Goal: Task Accomplishment & Management: Use online tool/utility

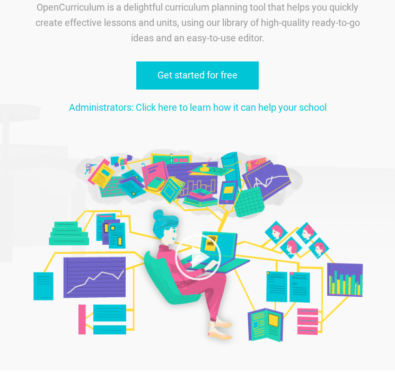
scroll to position [40, 0]
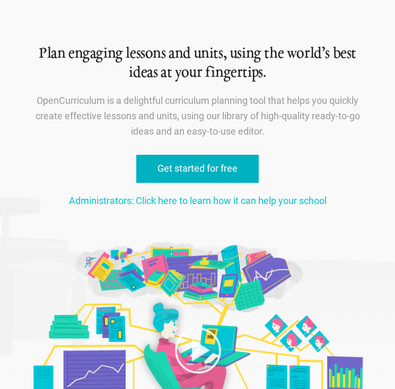
click at [141, 155] on link "Get started for free" at bounding box center [197, 169] width 122 height 28
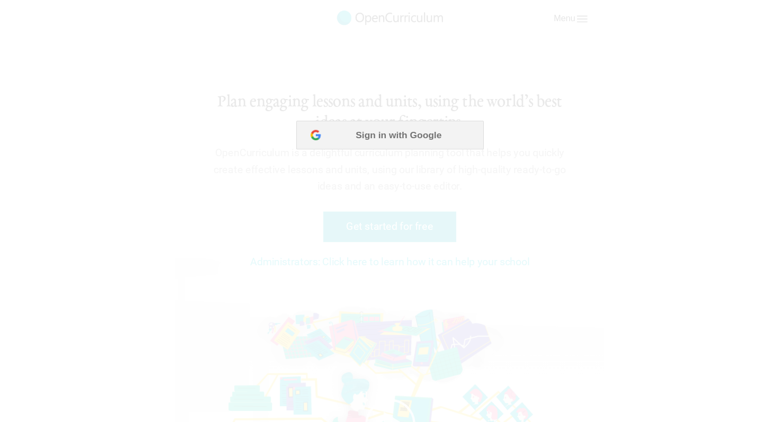
scroll to position [0, 0]
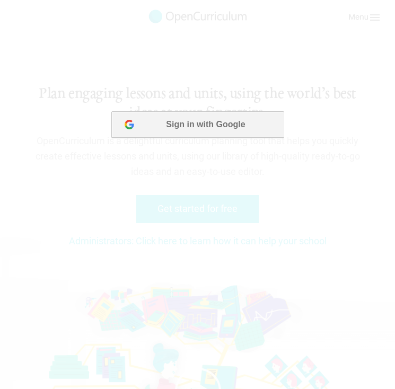
click at [155, 129] on button "Sign in with Google" at bounding box center [197, 124] width 172 height 26
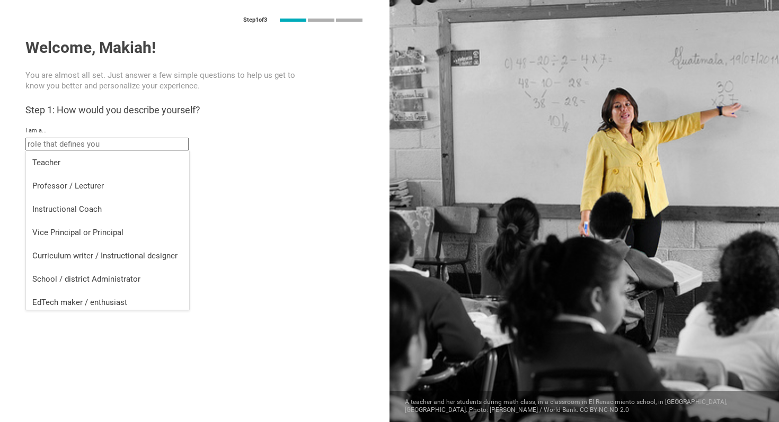
click at [167, 145] on input "text" at bounding box center [106, 144] width 163 height 13
click at [151, 163] on div "Teacher" at bounding box center [107, 162] width 150 height 11
type input "Teacher"
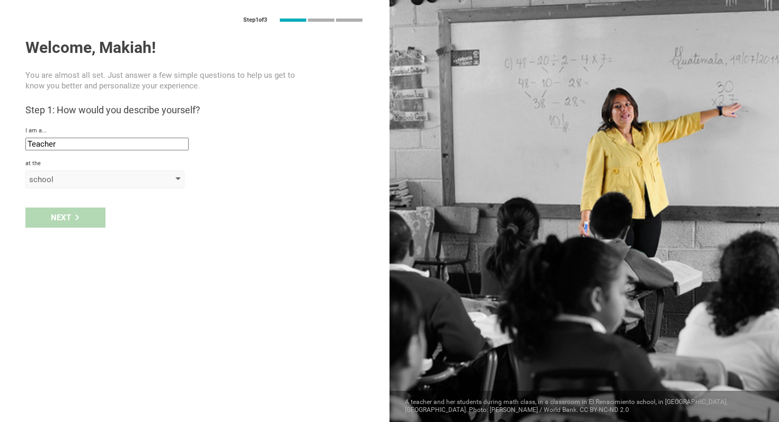
click at [101, 185] on div "school" at bounding box center [104, 180] width 159 height 18
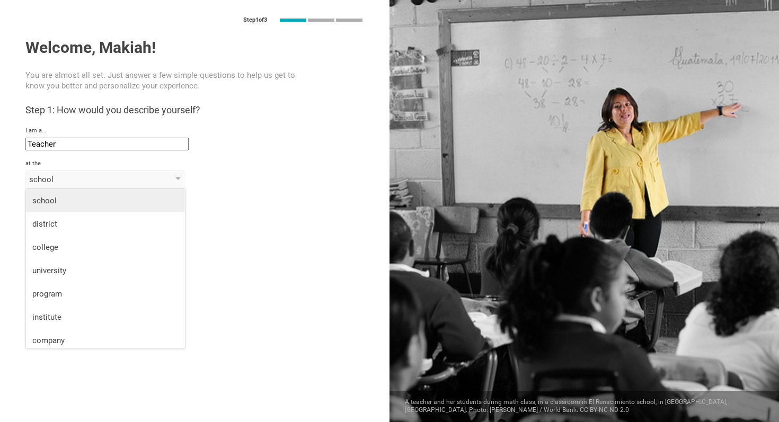
click at [100, 190] on li "school" at bounding box center [105, 200] width 159 height 23
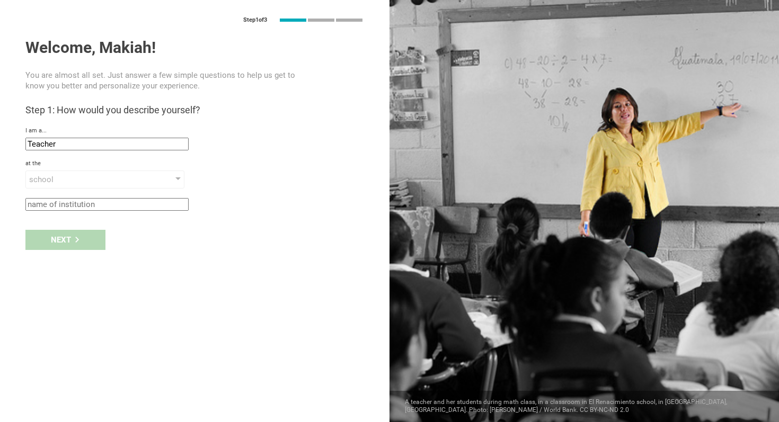
click at [72, 233] on div "Next" at bounding box center [194, 240] width 389 height 33
click at [73, 246] on div "Next" at bounding box center [194, 240] width 389 height 33
click at [125, 181] on div "school" at bounding box center [89, 179] width 121 height 11
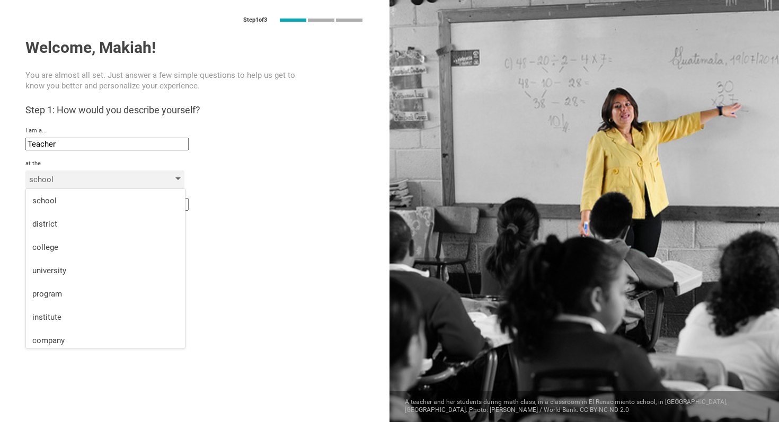
click at [125, 181] on div "school" at bounding box center [89, 179] width 121 height 11
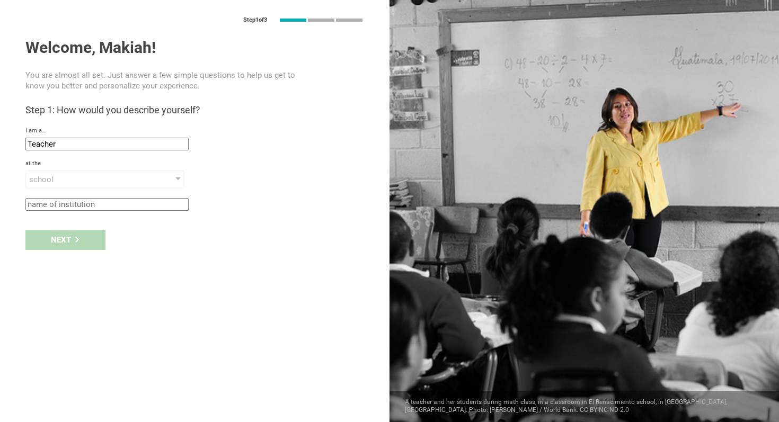
click at [124, 200] on input "text" at bounding box center [106, 204] width 163 height 13
type input "Government High School"
click at [80, 225] on div "Next" at bounding box center [194, 240] width 389 height 33
click at [81, 237] on div "Next" at bounding box center [65, 240] width 80 height 20
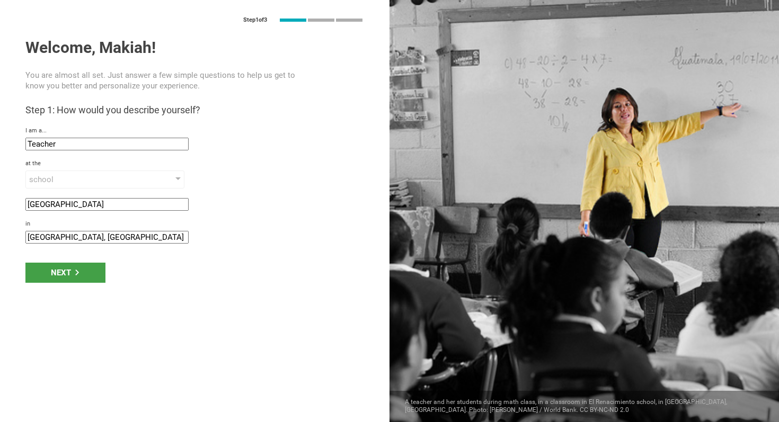
drag, startPoint x: 56, startPoint y: 236, endPoint x: 0, endPoint y: 219, distance: 58.7
click at [0, 219] on div "Step 1 of 3 Welcome, Makiah! You are almost all set. Just answer a few simple q…" at bounding box center [194, 211] width 389 height 422
type input "Nassau, Bahamas"
click at [91, 276] on div "Next" at bounding box center [65, 273] width 80 height 20
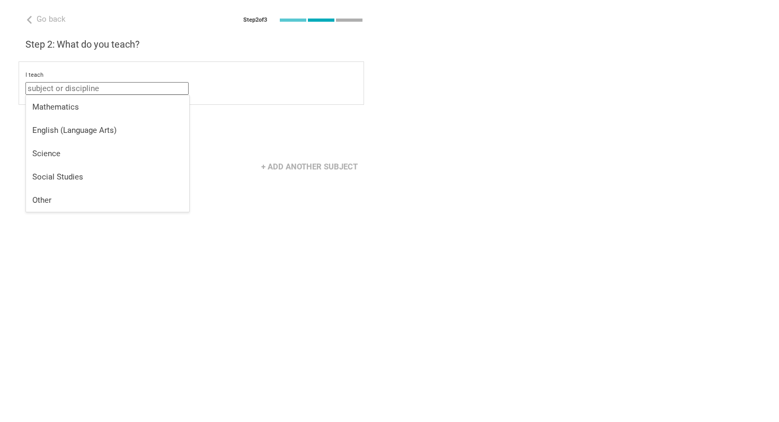
click at [155, 88] on input "text" at bounding box center [106, 88] width 163 height 13
click at [114, 154] on div "Science" at bounding box center [107, 153] width 150 height 11
type input "Science"
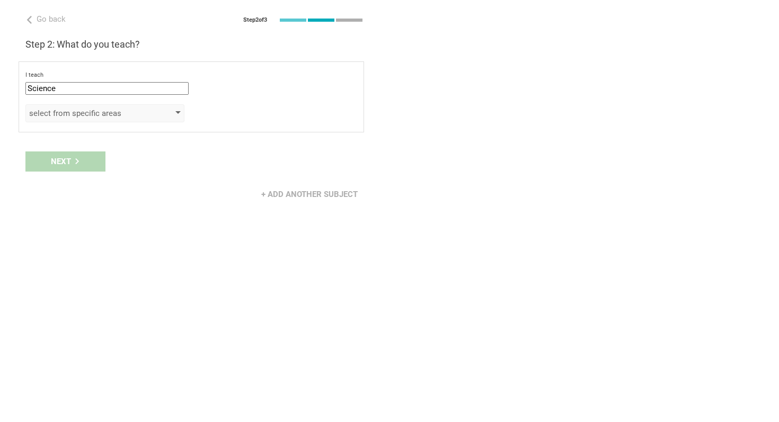
click at [120, 115] on div "select from specific areas" at bounding box center [89, 113] width 121 height 11
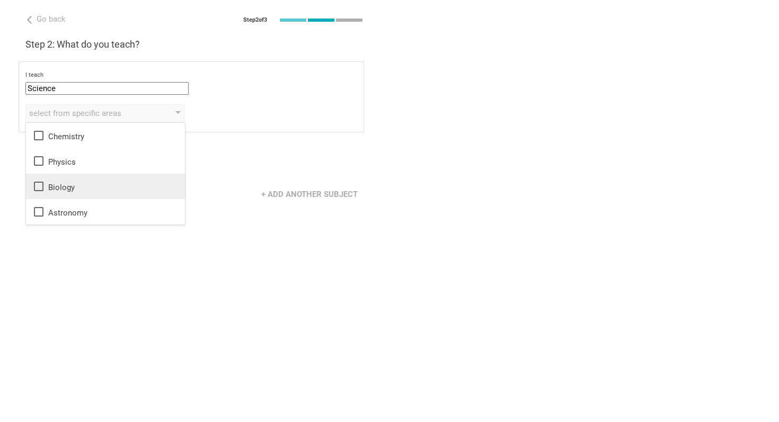
click at [39, 185] on icon at bounding box center [38, 186] width 13 height 13
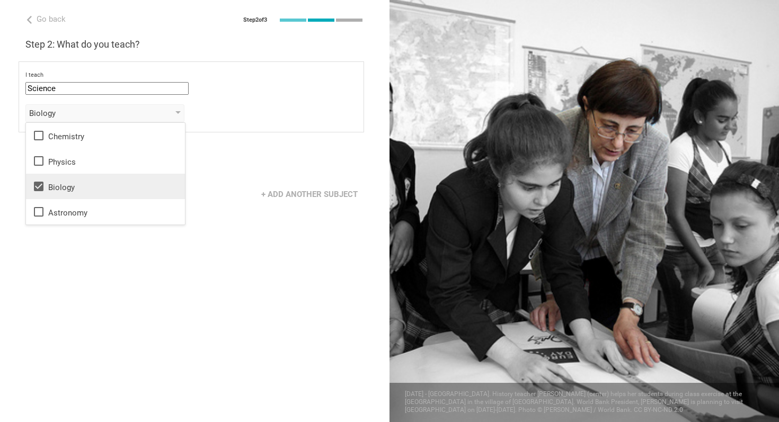
click at [208, 177] on div "Next" at bounding box center [194, 161] width 389 height 33
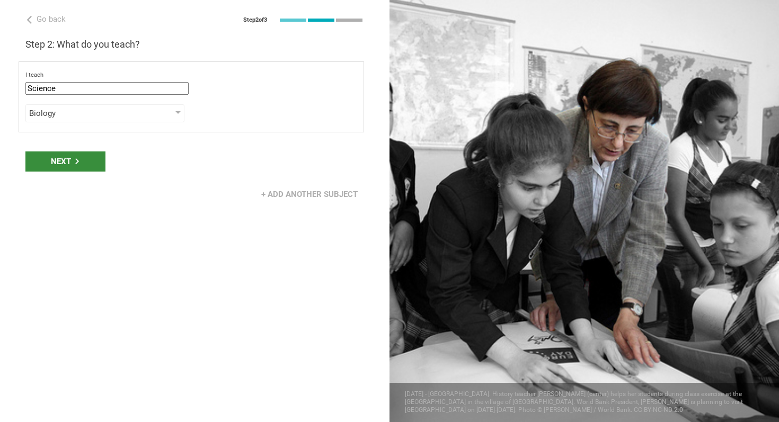
click at [82, 162] on div "Next" at bounding box center [65, 162] width 80 height 20
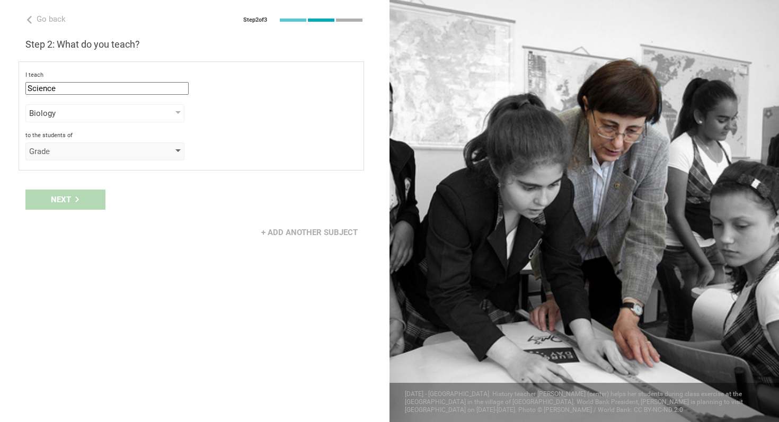
click at [102, 150] on div "Grade" at bounding box center [89, 151] width 121 height 11
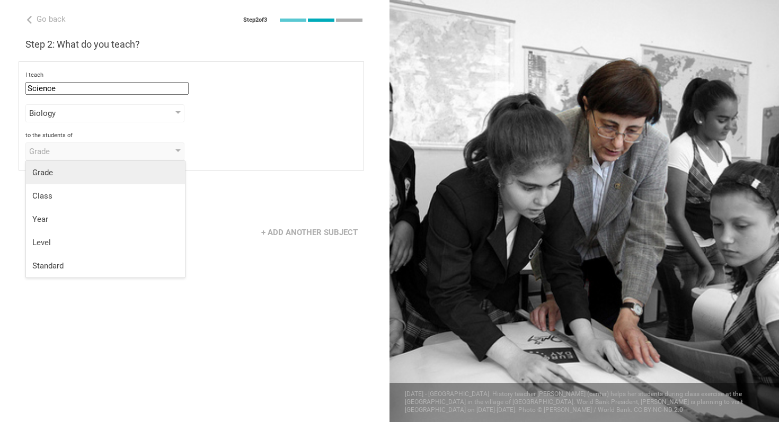
click at [123, 172] on div "Grade" at bounding box center [105, 172] width 146 height 11
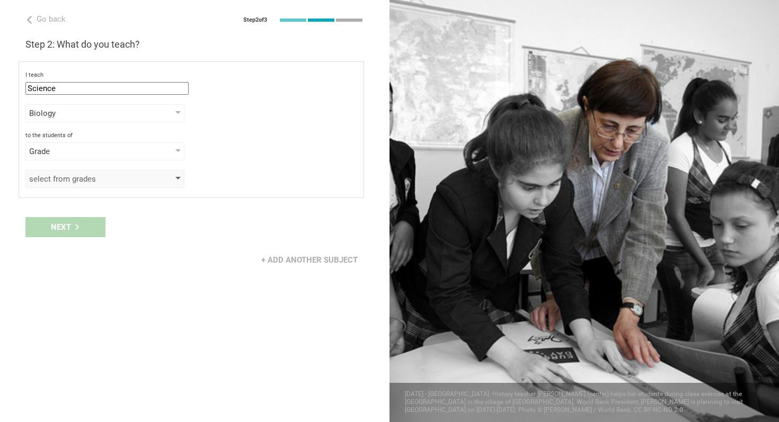
click at [119, 183] on div "select from grades" at bounding box center [89, 179] width 121 height 11
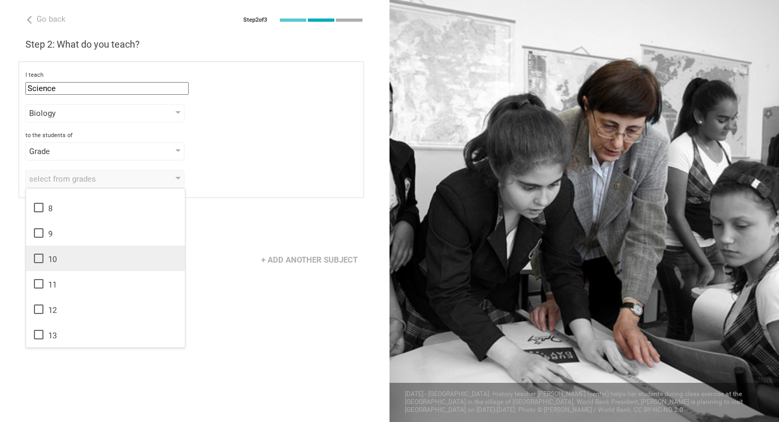
click at [40, 262] on icon at bounding box center [38, 258] width 13 height 13
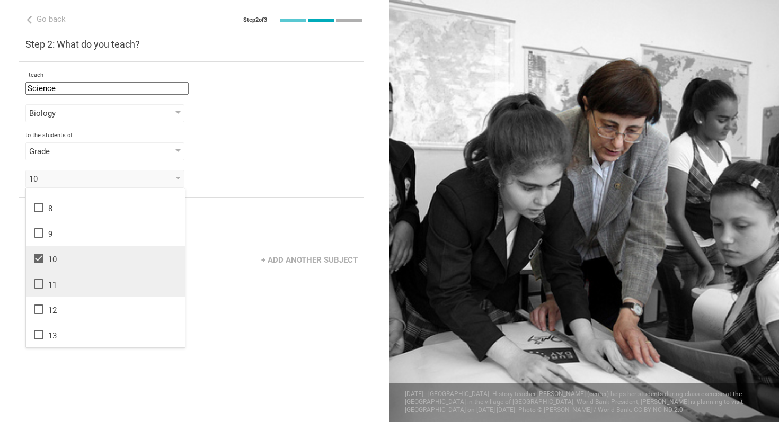
click at [38, 287] on icon at bounding box center [38, 284] width 13 height 13
click at [40, 313] on icon at bounding box center [38, 309] width 13 height 13
click at [266, 310] on div "Go back Step 2 of 3 Welcome, Makiah! You are almost all set. Just answer a few …" at bounding box center [194, 211] width 389 height 422
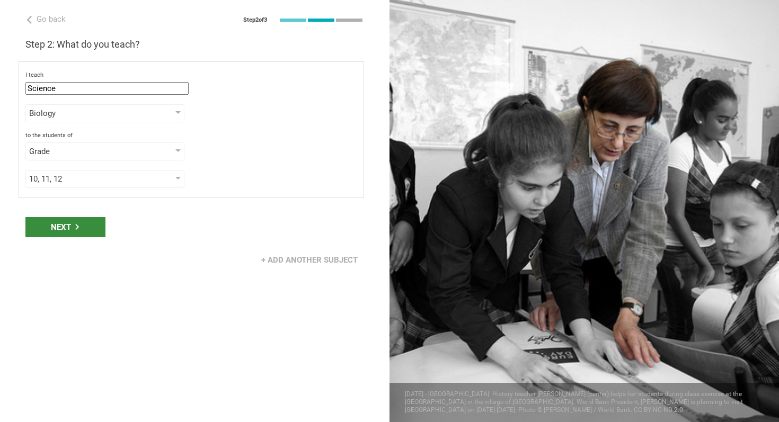
click at [91, 233] on div "Next" at bounding box center [65, 227] width 80 height 20
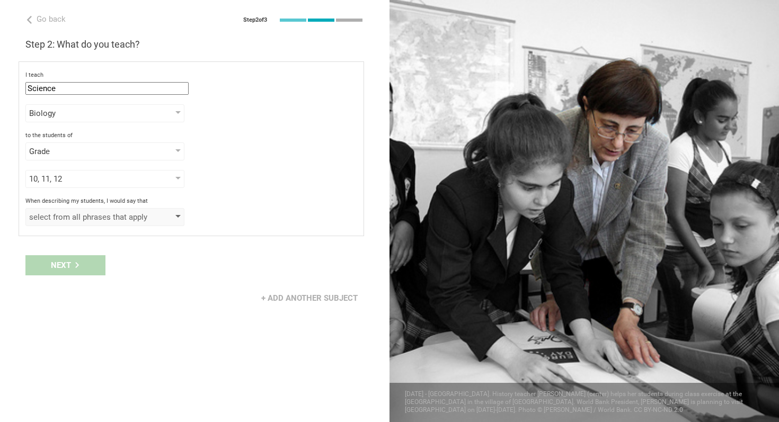
click at [97, 221] on div "select from all phrases that apply" at bounding box center [89, 217] width 121 height 11
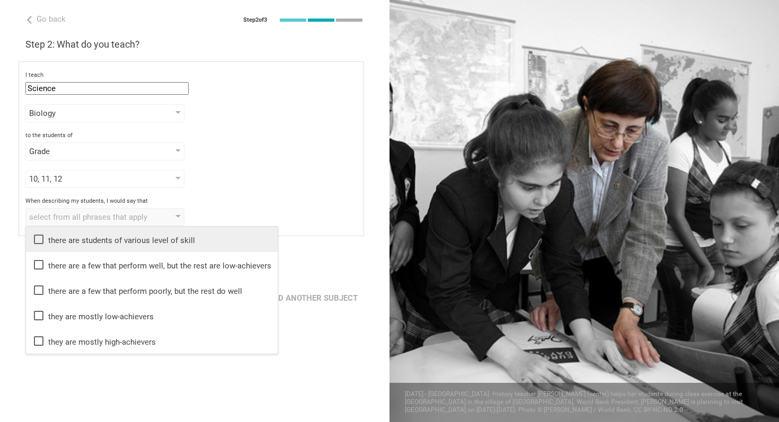
click at [40, 241] on icon at bounding box center [38, 239] width 13 height 13
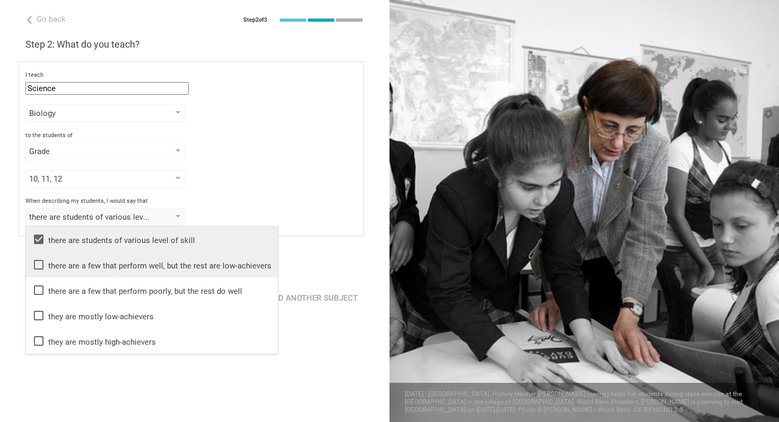
click at [35, 267] on icon at bounding box center [38, 265] width 13 height 13
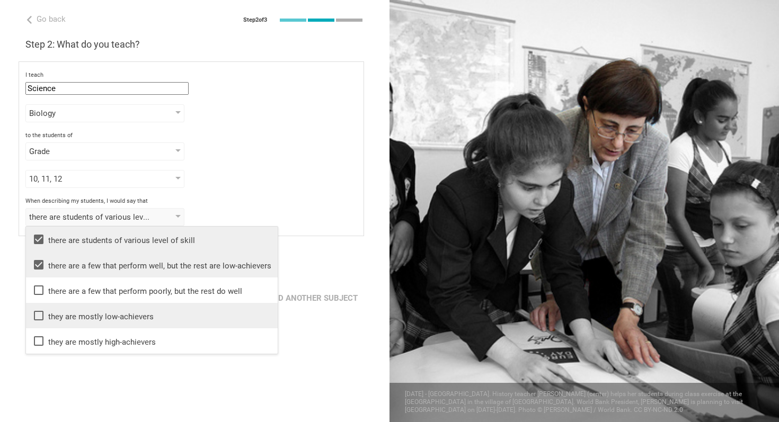
click at [39, 318] on icon at bounding box center [38, 315] width 13 height 13
click at [0, 327] on div "Go back Step 2 of 3 Welcome, Makiah! You are almost all set. Just answer a few …" at bounding box center [194, 211] width 389 height 422
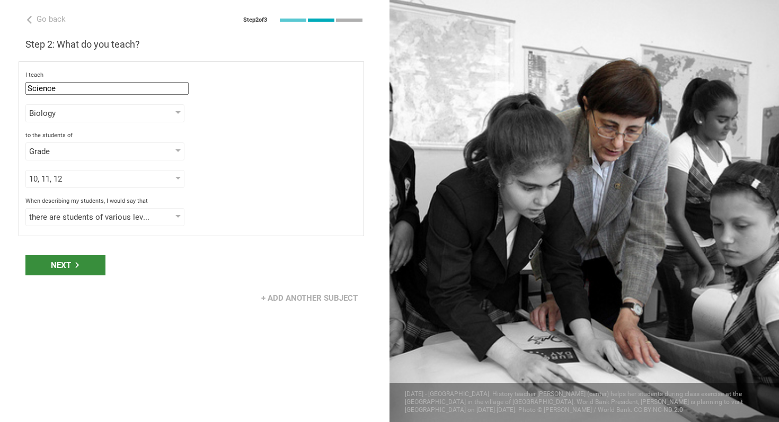
click at [93, 264] on div "Next" at bounding box center [65, 265] width 80 height 20
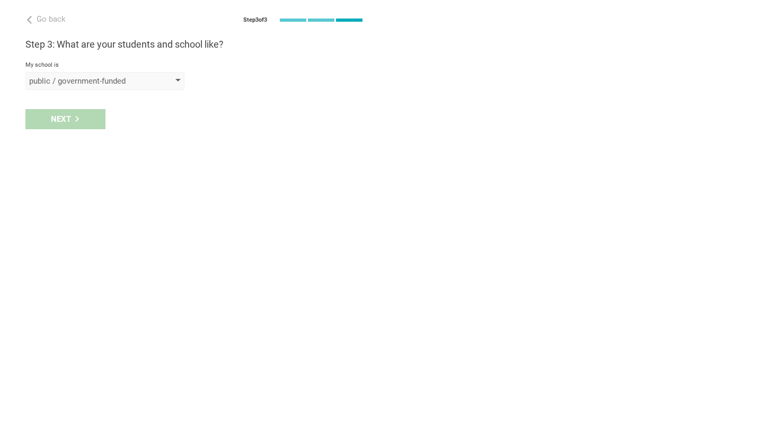
click at [162, 81] on div "public / government-funded" at bounding box center [104, 81] width 159 height 18
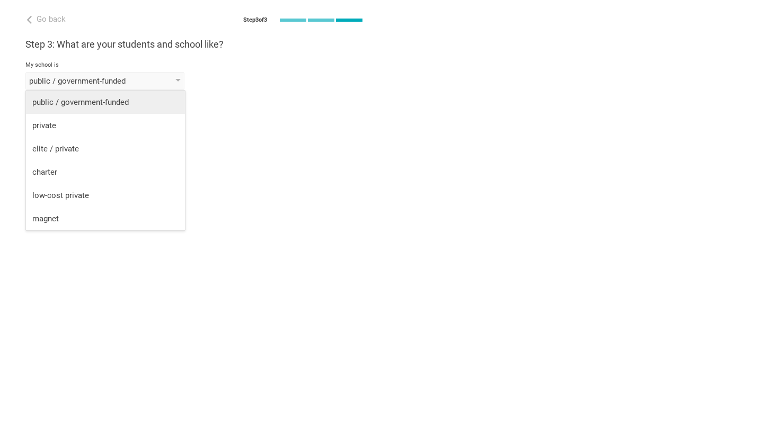
click at [154, 103] on div "public / government-funded" at bounding box center [105, 102] width 146 height 11
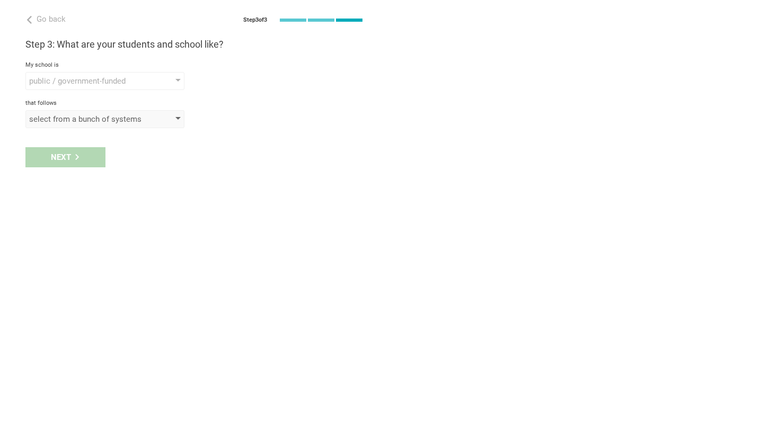
click at [87, 126] on div "select from a bunch of systems" at bounding box center [104, 119] width 159 height 18
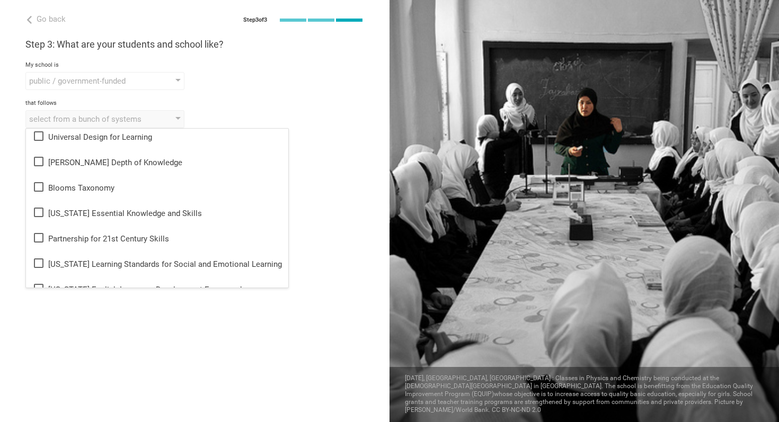
scroll to position [109, 0]
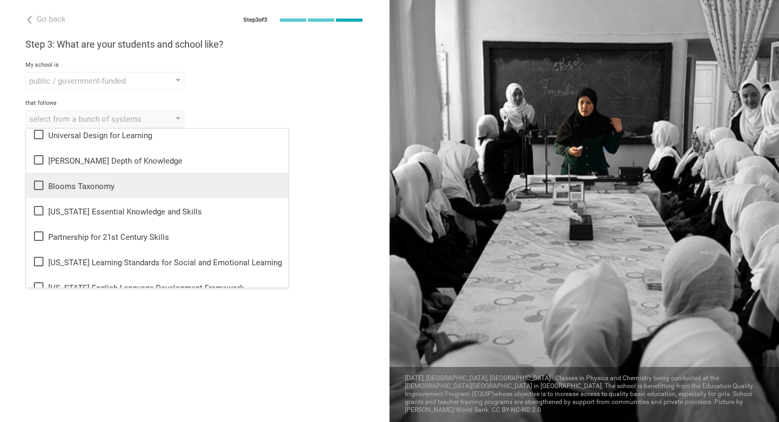
click at [39, 185] on icon at bounding box center [38, 185] width 13 height 13
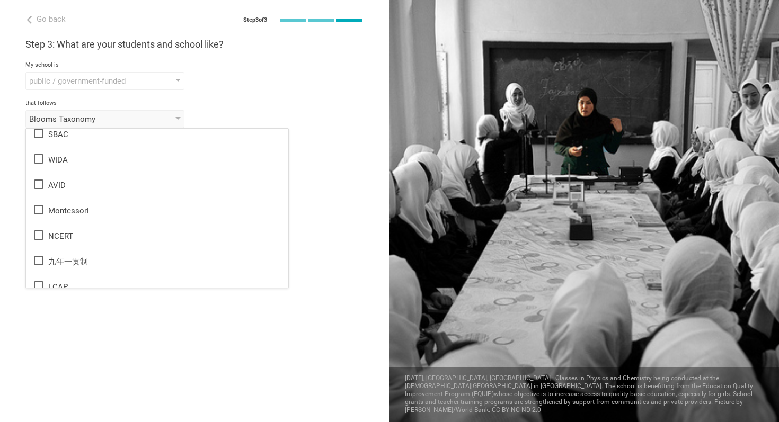
scroll to position [629, 0]
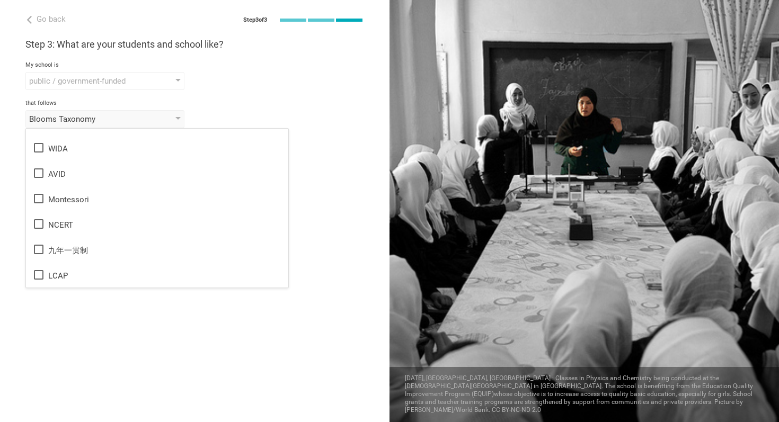
click at [2, 277] on div "Go back Step 3 of 3 Welcome, Makiah! You are almost all set. Just answer a few …" at bounding box center [194, 211] width 389 height 422
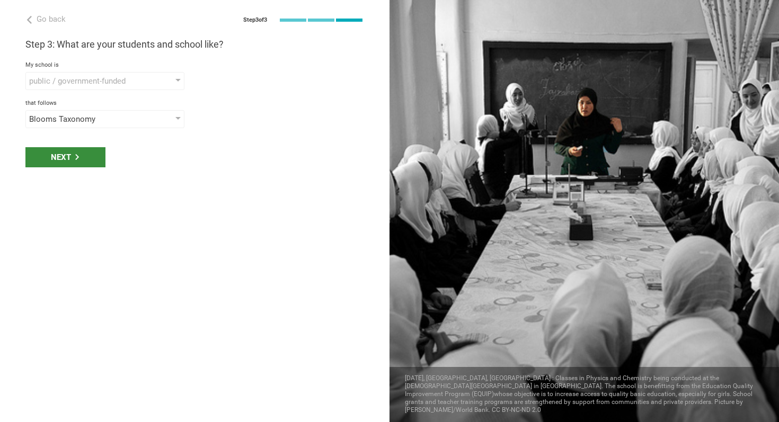
click at [83, 158] on div "Next" at bounding box center [65, 157] width 80 height 20
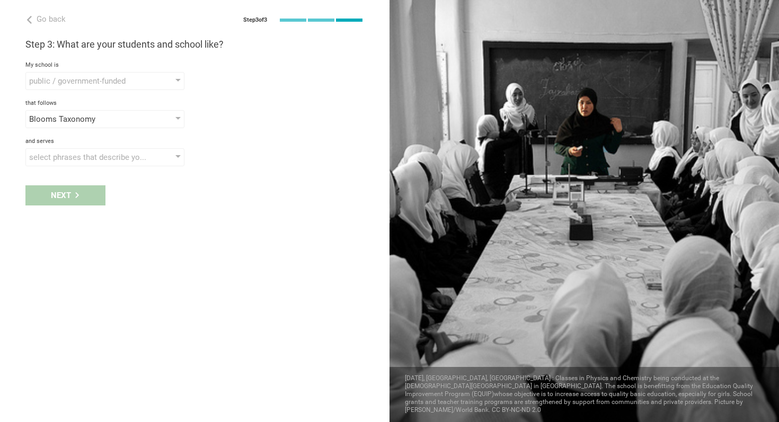
click at [83, 158] on div "select phrases that describe your student population" at bounding box center [89, 157] width 121 height 11
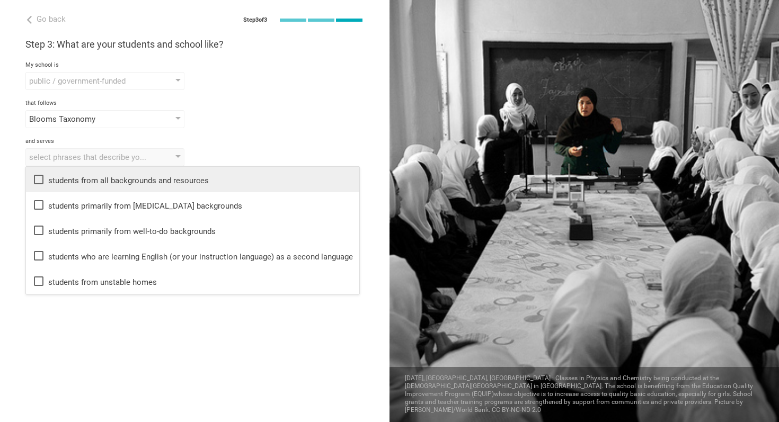
click at [41, 177] on icon at bounding box center [38, 179] width 13 height 13
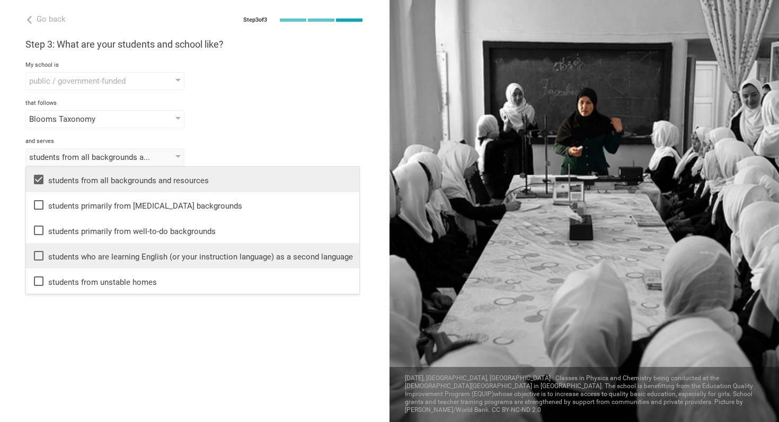
click at [39, 256] on icon at bounding box center [38, 256] width 13 height 13
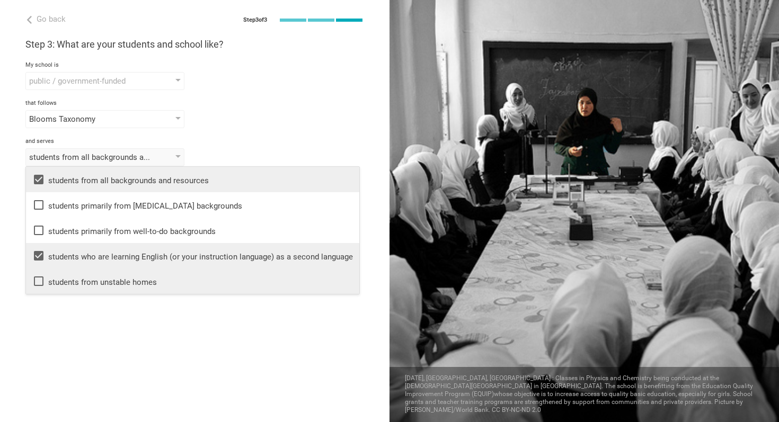
click at [40, 280] on icon at bounding box center [38, 281] width 13 height 13
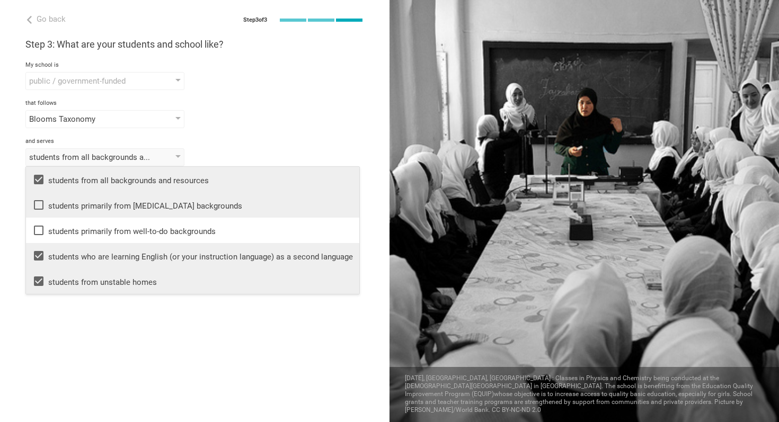
click at [40, 206] on icon at bounding box center [38, 205] width 13 height 13
click at [23, 218] on div "Go back Step 3 of 3 Welcome, Makiah! You are almost all set. Just answer a few …" at bounding box center [194, 211] width 389 height 422
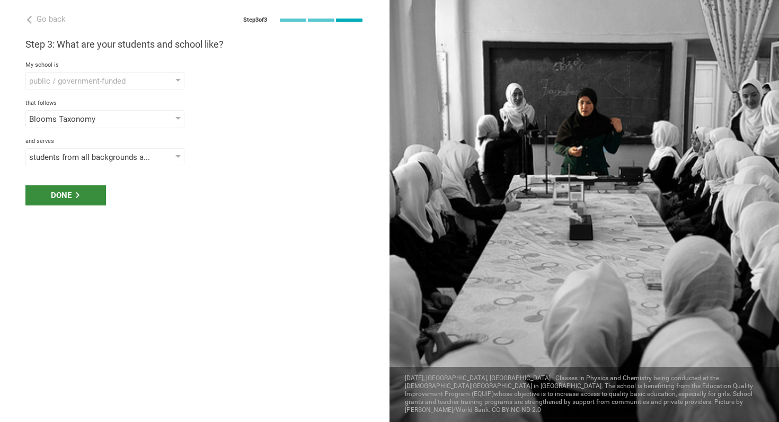
click at [54, 192] on div "Done" at bounding box center [65, 195] width 81 height 20
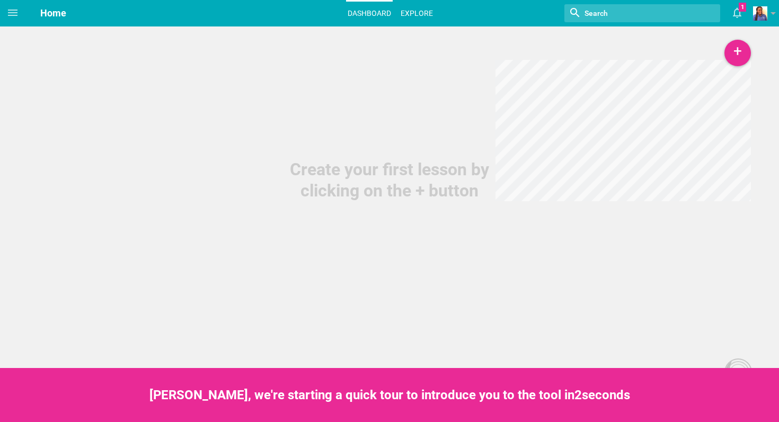
click at [420, 10] on link "Explore" at bounding box center [416, 13] width 35 height 23
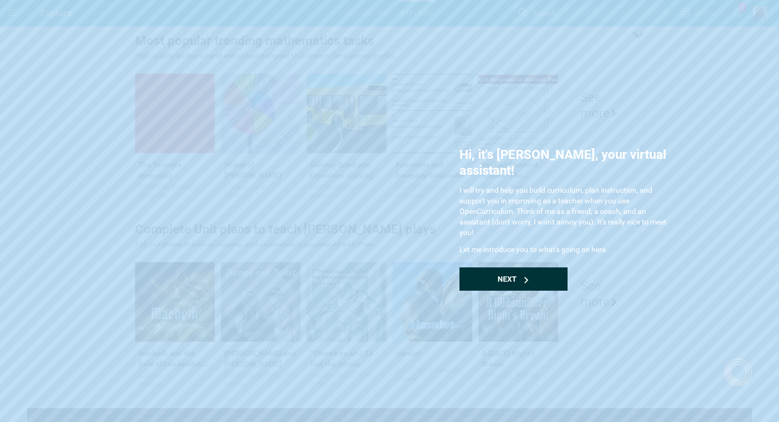
click at [520, 268] on div "Next" at bounding box center [513, 279] width 108 height 23
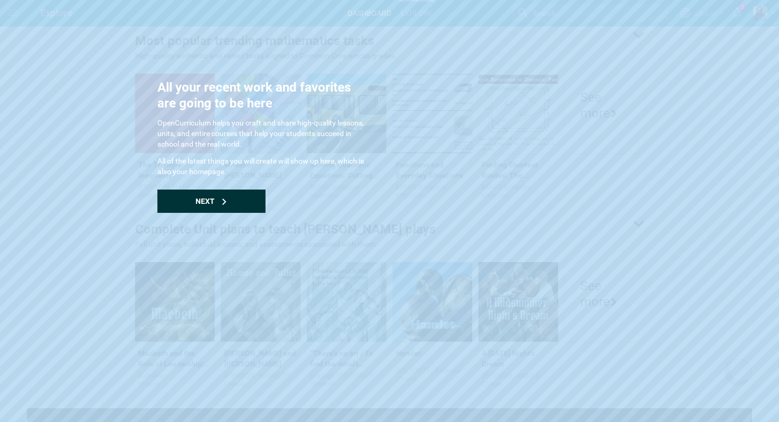
click at [220, 199] on div "Next" at bounding box center [211, 201] width 108 height 23
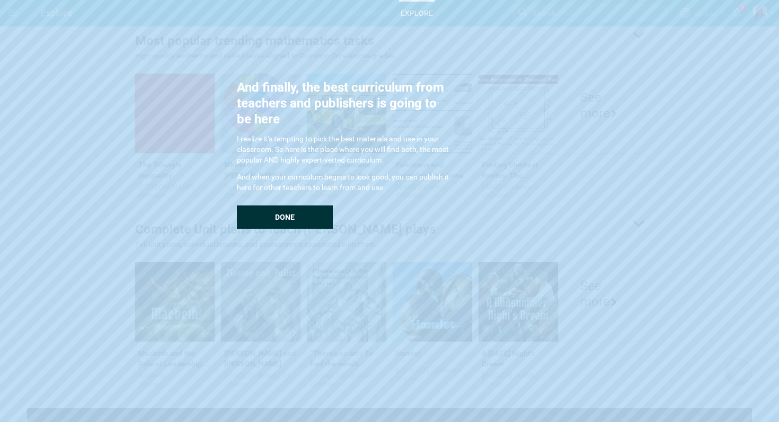
click at [261, 222] on div "Done" at bounding box center [285, 217] width 96 height 23
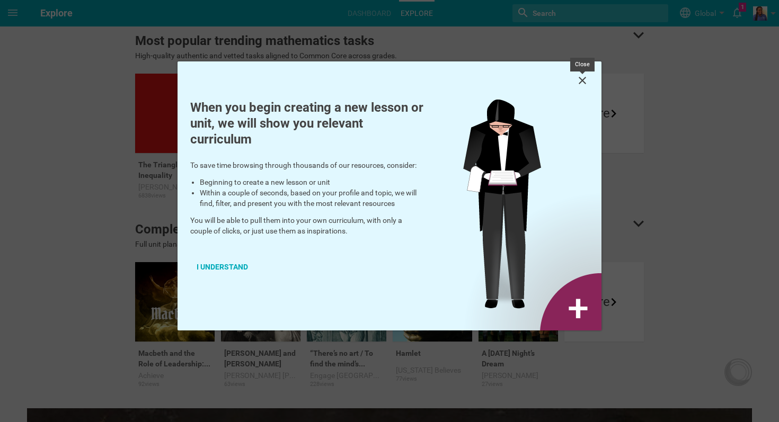
click at [576, 76] on icon at bounding box center [582, 80] width 13 height 13
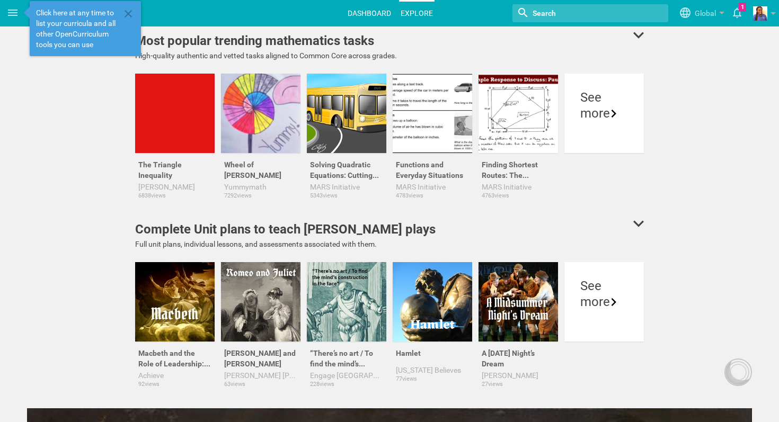
click at [363, 8] on link "Dashboard" at bounding box center [369, 13] width 47 height 23
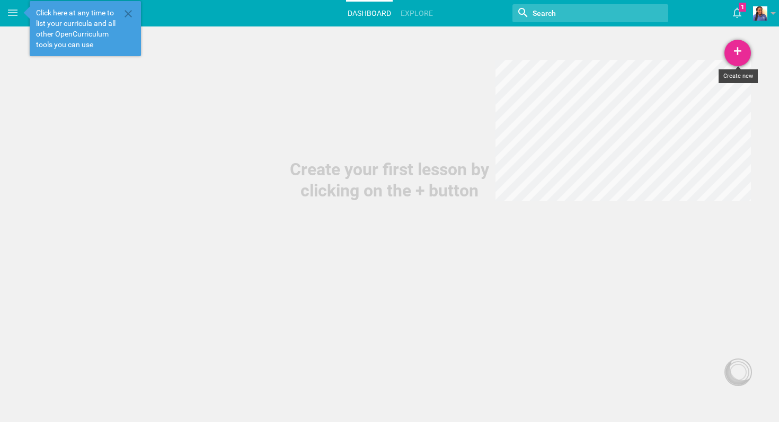
click at [747, 55] on div "+" at bounding box center [737, 53] width 26 height 26
click at [724, 77] on link "Lesson" at bounding box center [710, 81] width 79 height 23
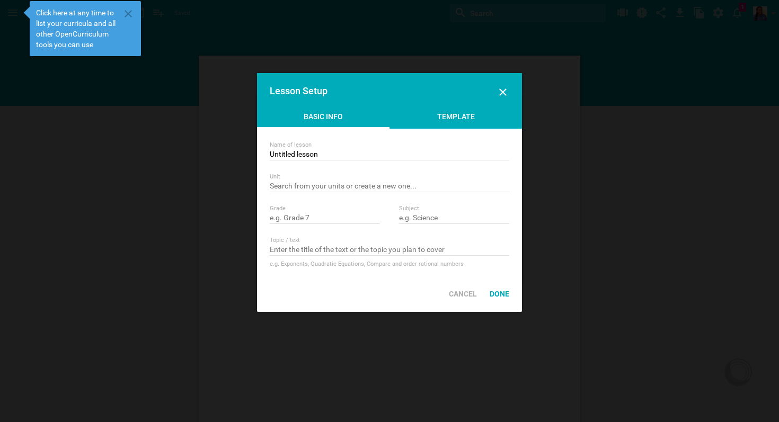
click at [463, 111] on div "Template" at bounding box center [455, 119] width 132 height 16
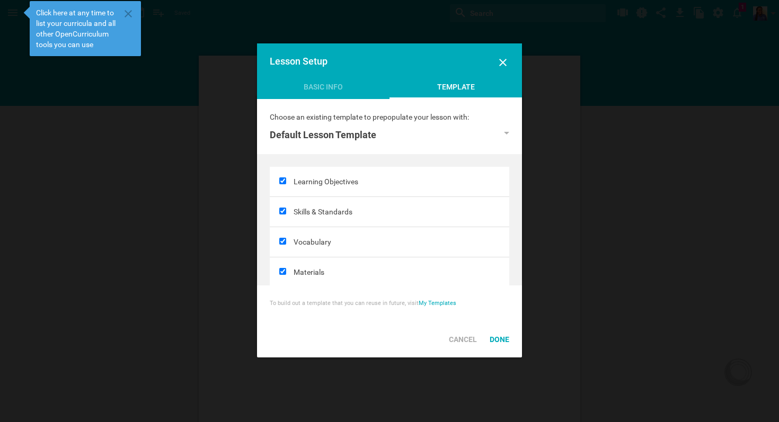
click at [348, 74] on div "Lesson Setup" at bounding box center [389, 62] width 265 height 38
click at [348, 88] on div "Basic Info" at bounding box center [323, 90] width 132 height 16
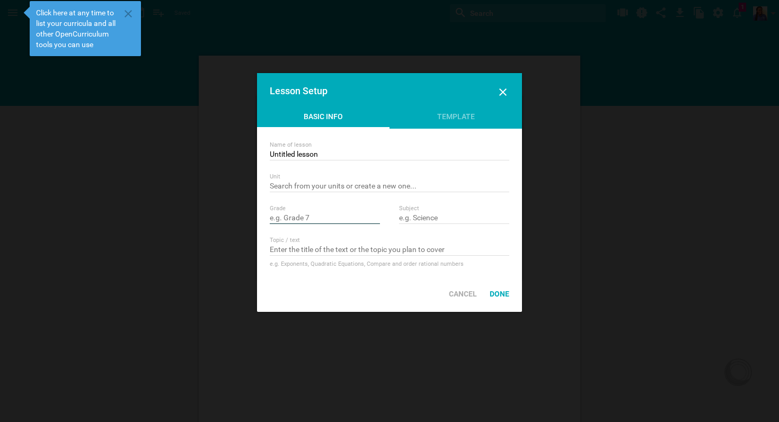
click at [326, 218] on input "text" at bounding box center [325, 219] width 110 height 11
type input "10"
click at [469, 209] on div "Subject" at bounding box center [454, 208] width 110 height 7
click at [458, 218] on input "text" at bounding box center [454, 219] width 110 height 11
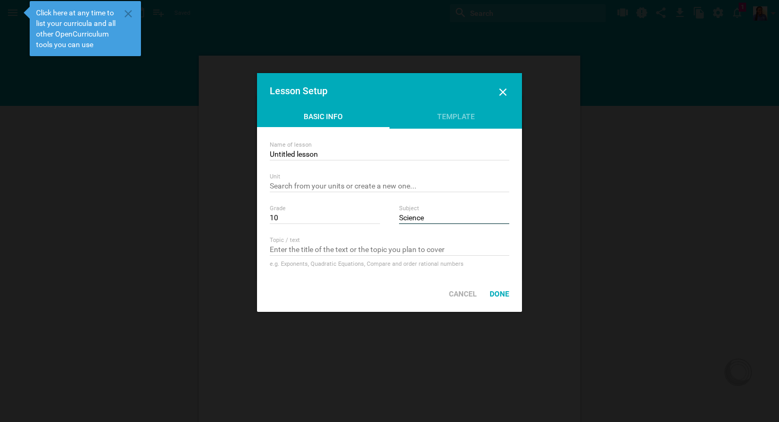
type input "Science"
click at [428, 248] on input "text" at bounding box center [389, 250] width 239 height 11
type input "[PERSON_NAME]"
click at [389, 190] on input "text" at bounding box center [389, 187] width 239 height 11
click at [500, 295] on div "Done" at bounding box center [499, 293] width 32 height 23
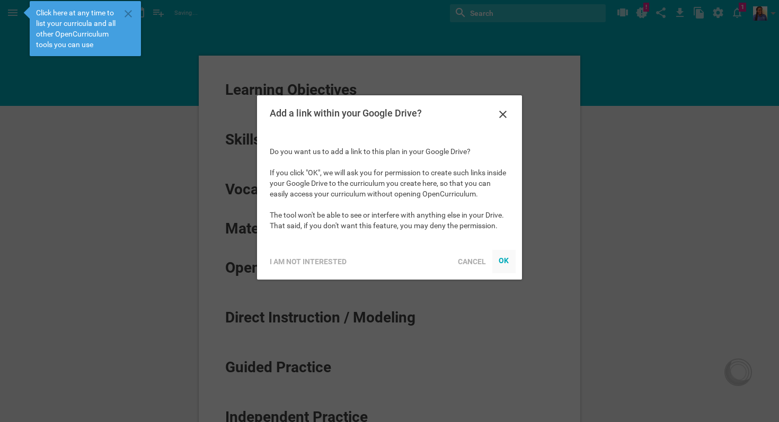
click at [502, 263] on div "OK" at bounding box center [504, 260] width 11 height 8
click at [335, 254] on div "I am not interested" at bounding box center [308, 261] width 90 height 23
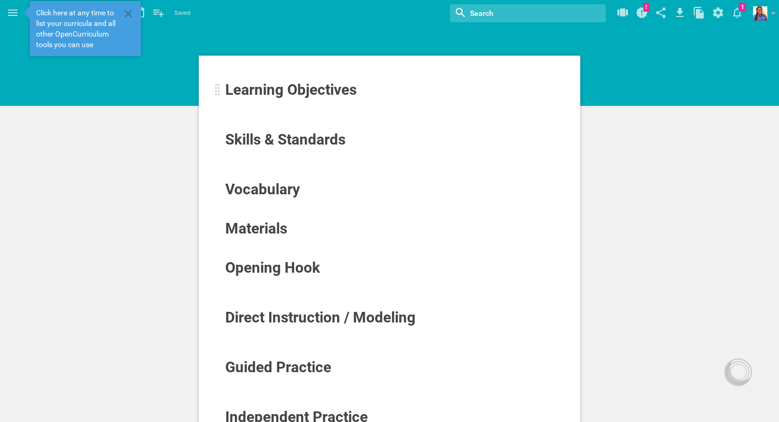
click at [340, 90] on span "Learning Objectives" at bounding box center [290, 89] width 131 height 17
